Goal: Information Seeking & Learning: Learn about a topic

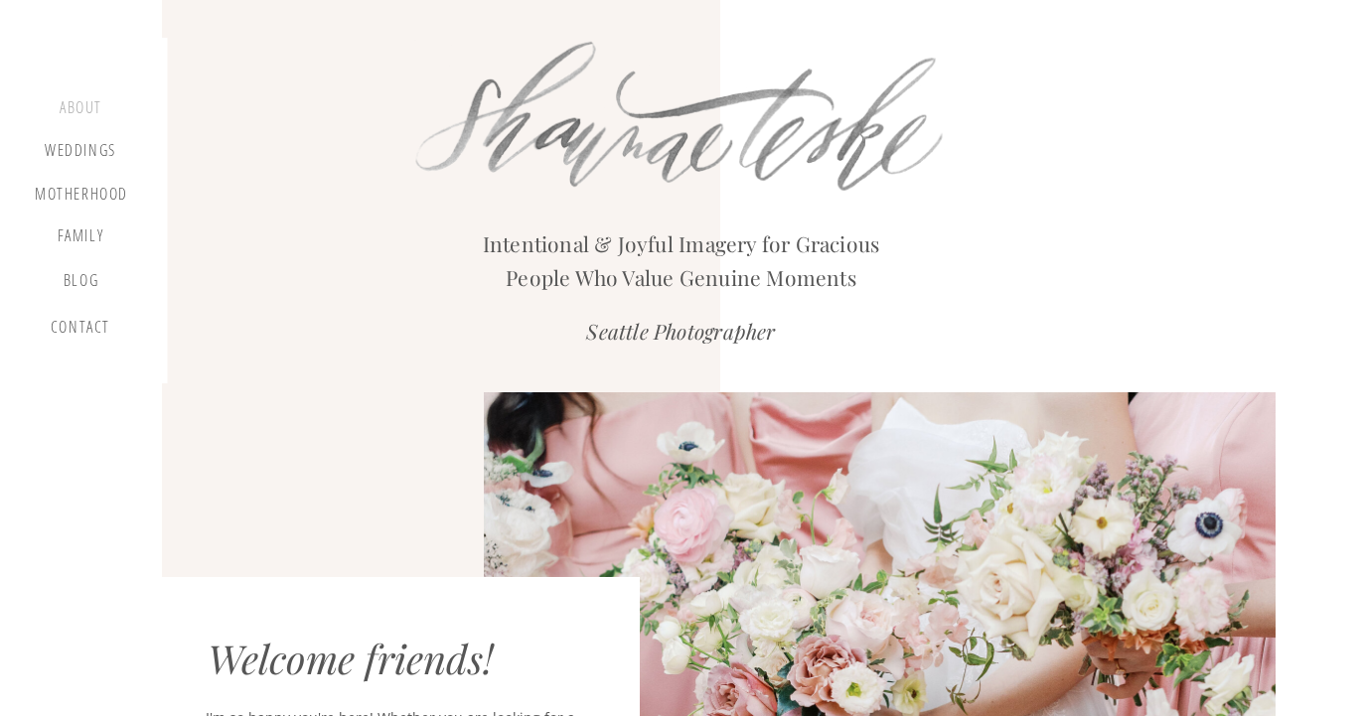
click at [79, 105] on div "about" at bounding box center [81, 110] width 59 height 24
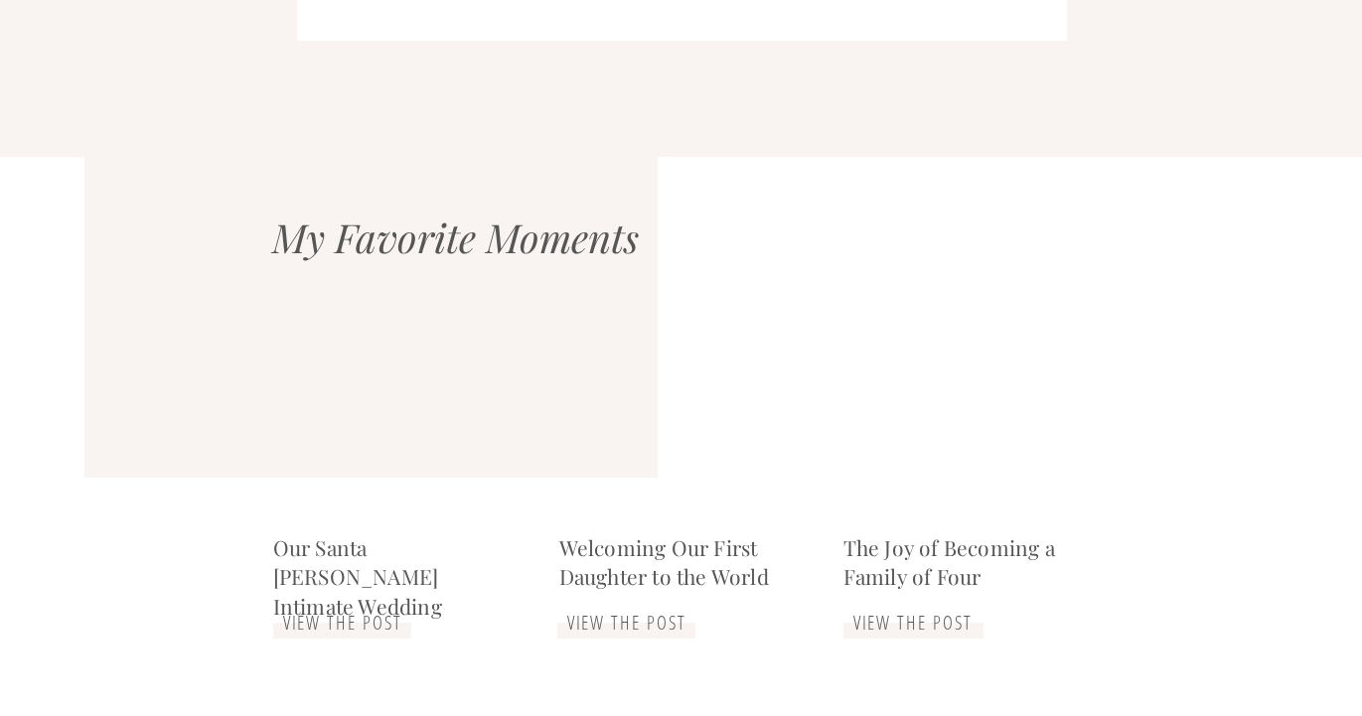
scroll to position [4771, 0]
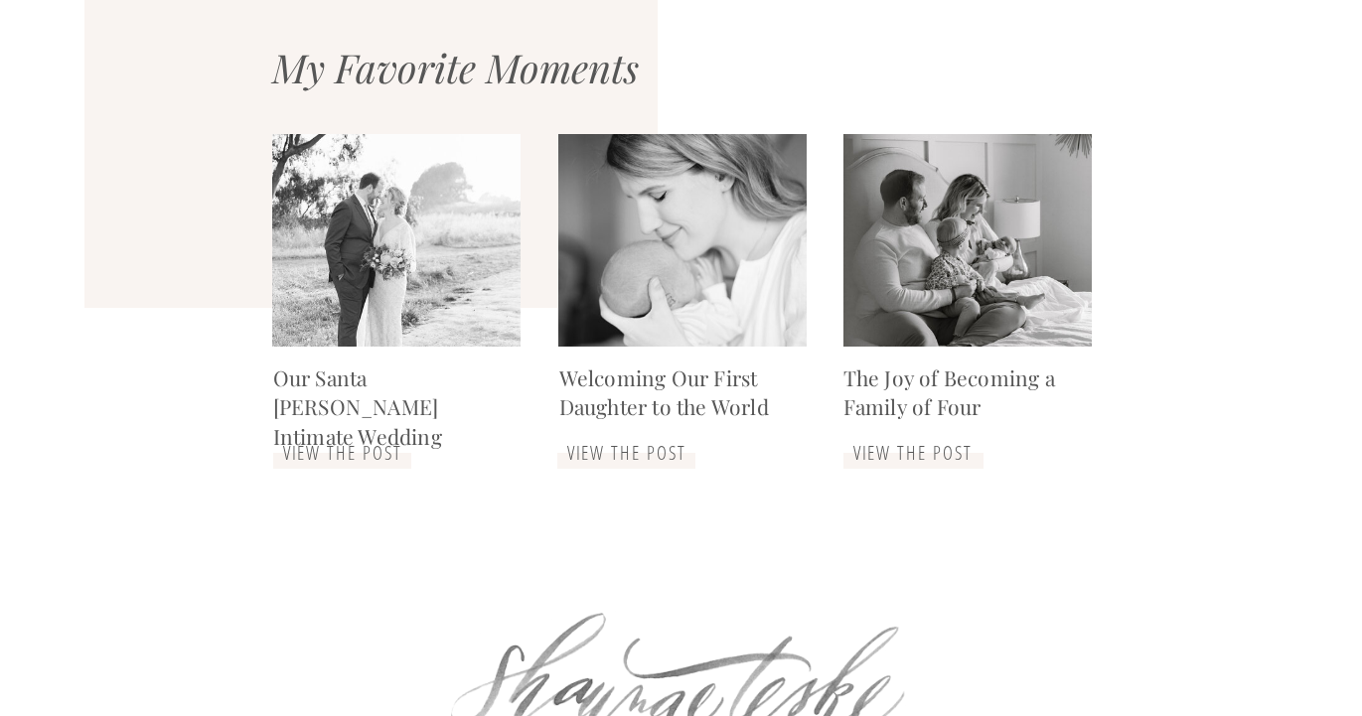
click at [910, 449] on h3 "view the post" at bounding box center [913, 454] width 138 height 24
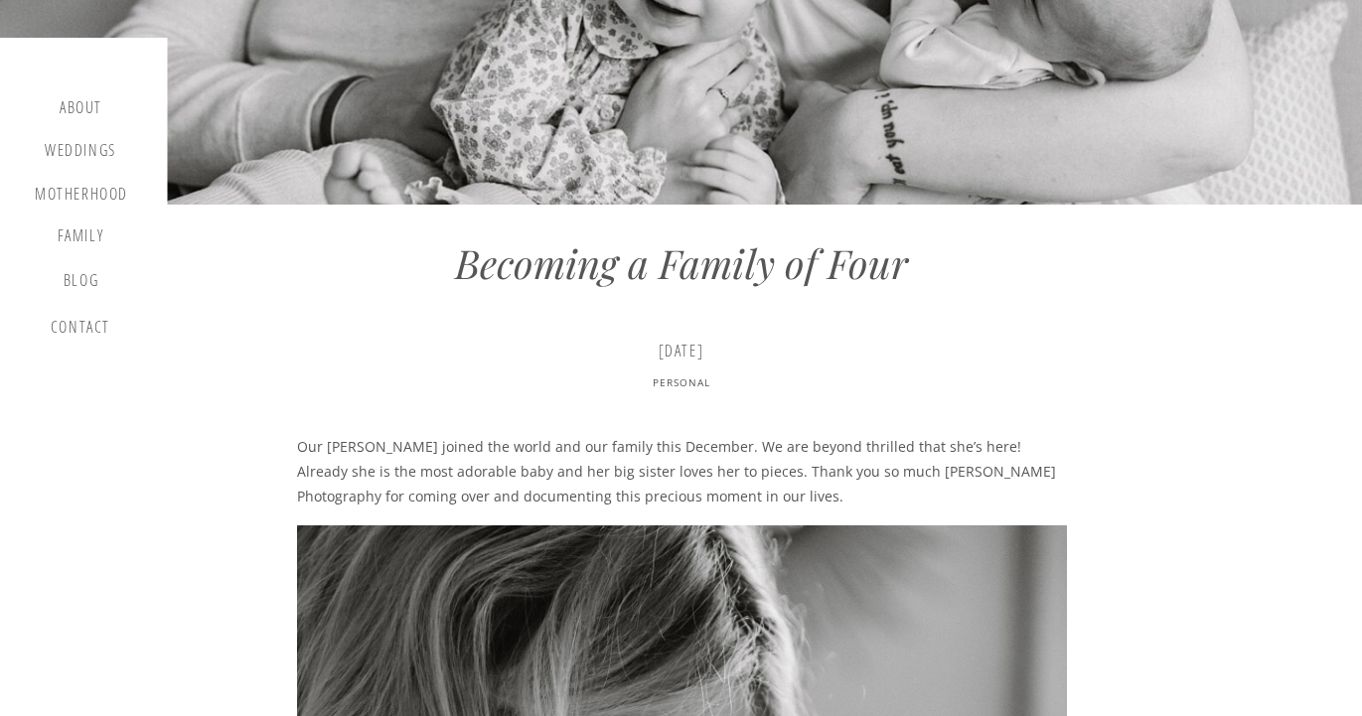
scroll to position [797, 0]
